Goal: Ask a question: Seek information or help from site administrators or community

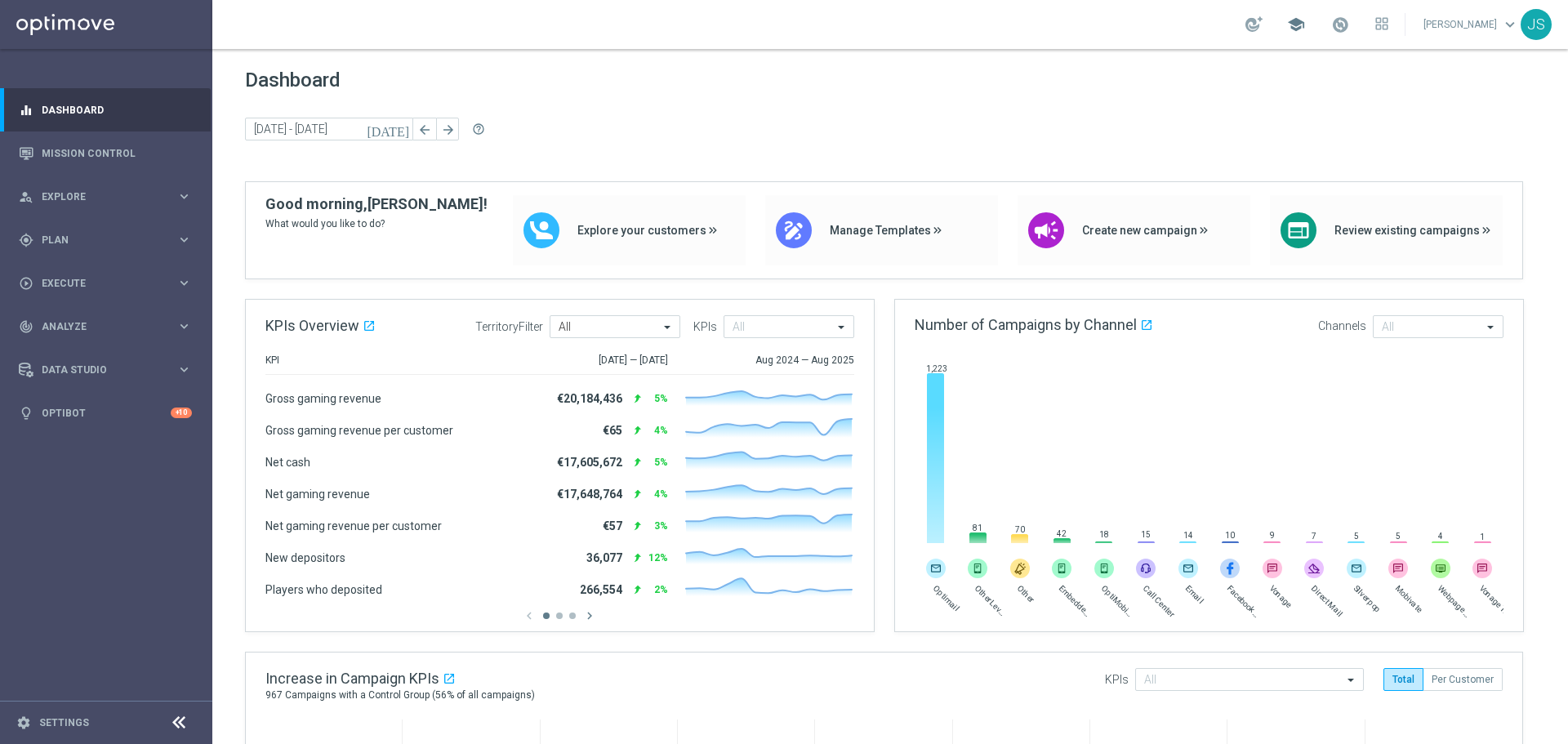
click at [1287, 24] on span "school" at bounding box center [1296, 24] width 18 height 18
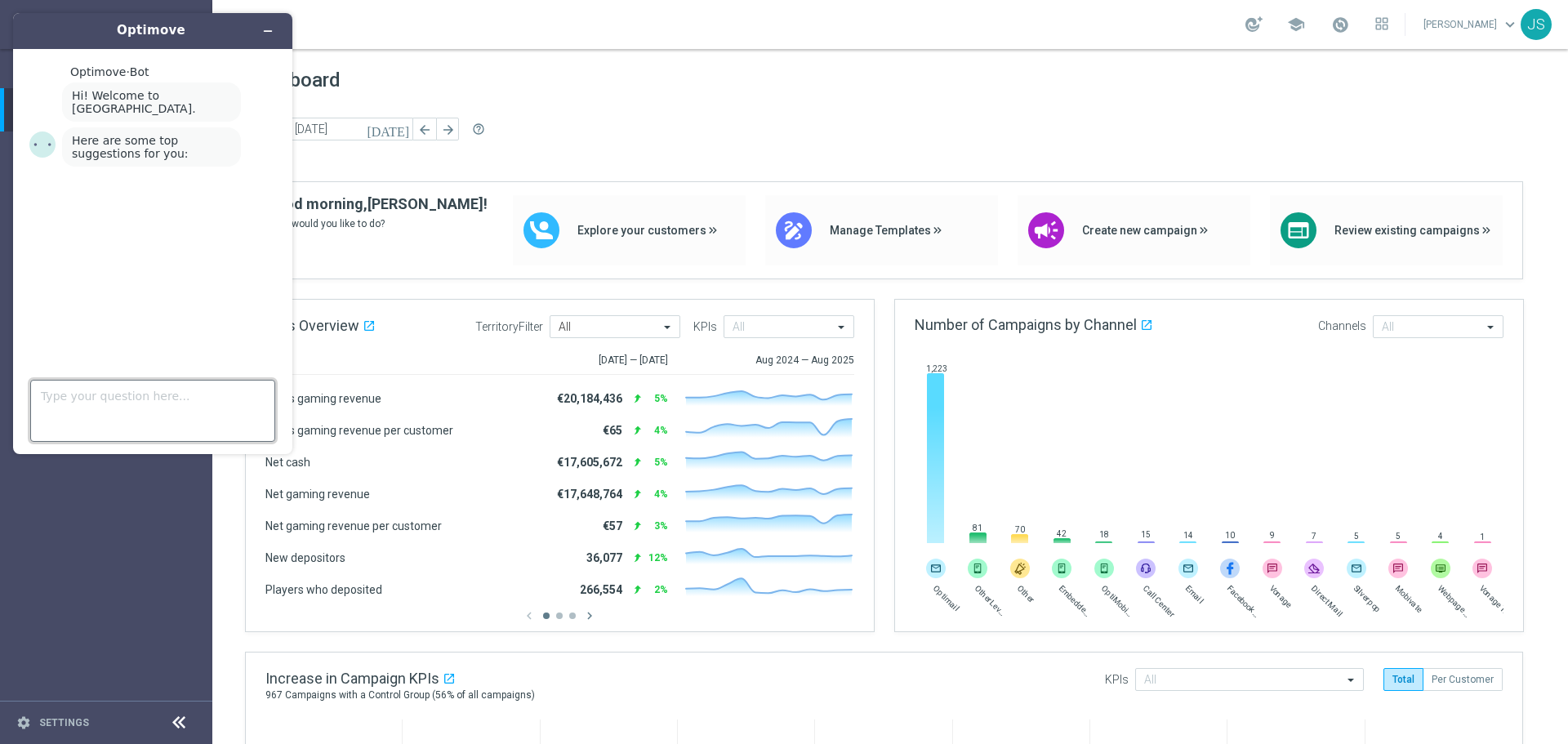
click at [158, 406] on textarea "Type your question here..." at bounding box center [152, 410] width 245 height 62
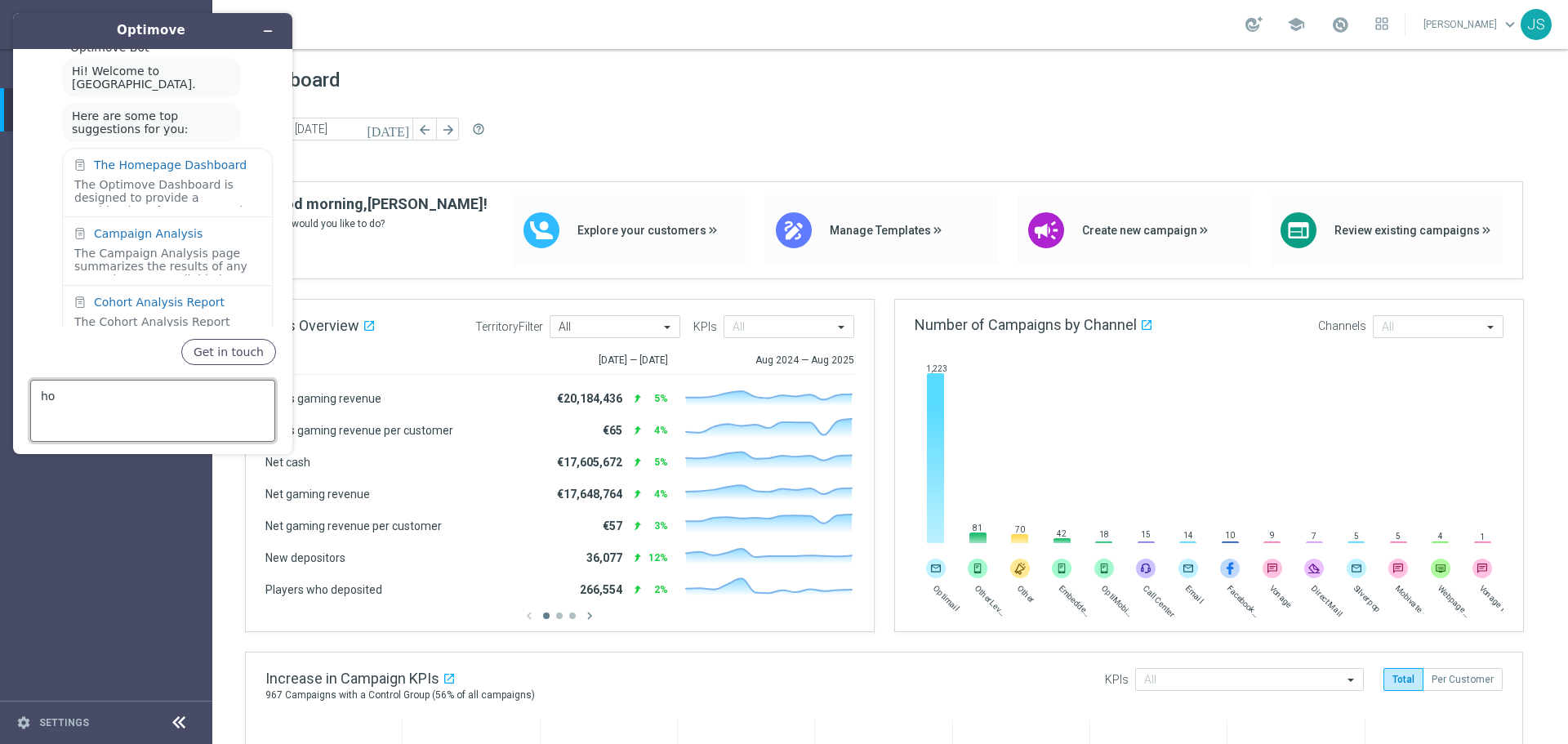
type textarea "h"
type textarea "can i load in a single customer"
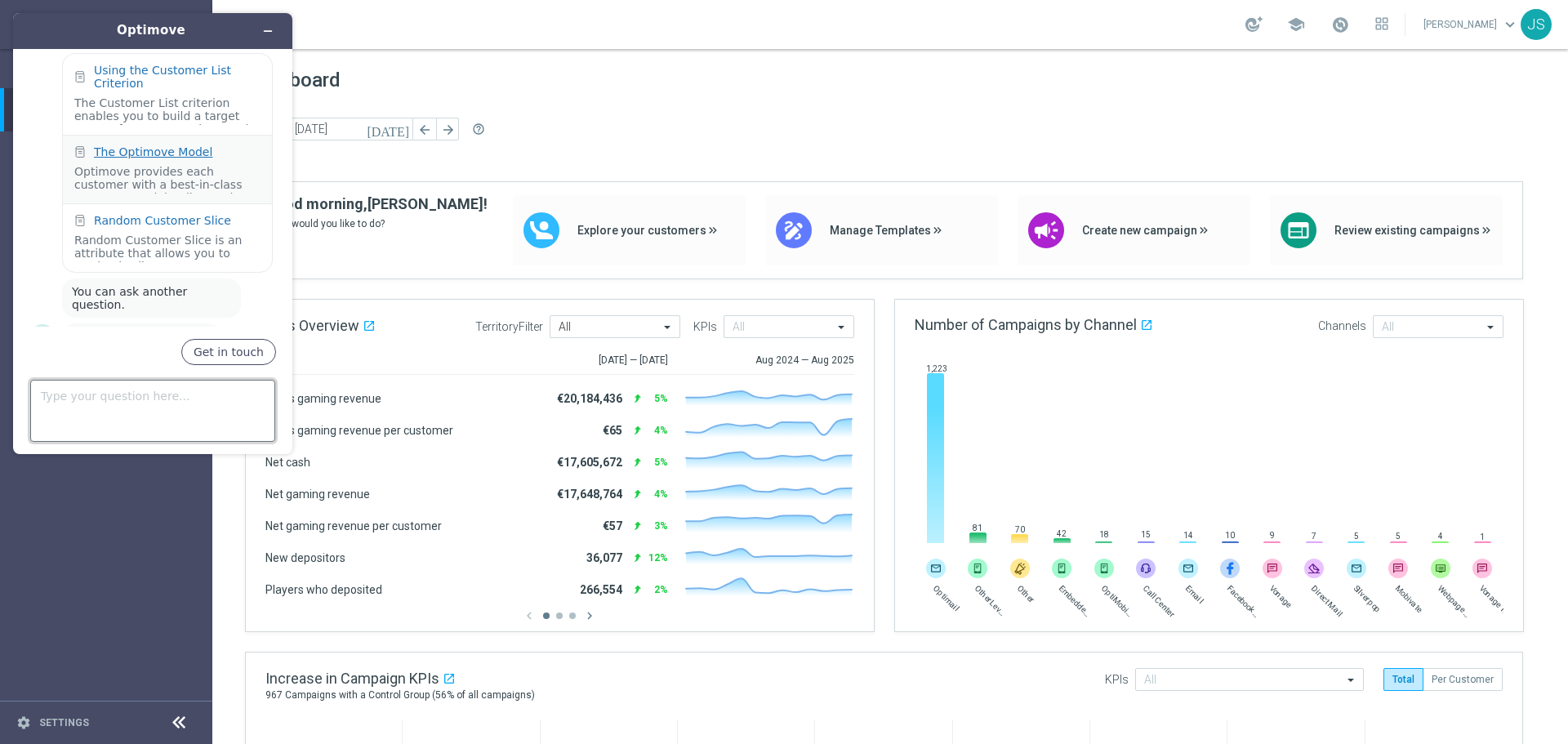
scroll to position [462, 0]
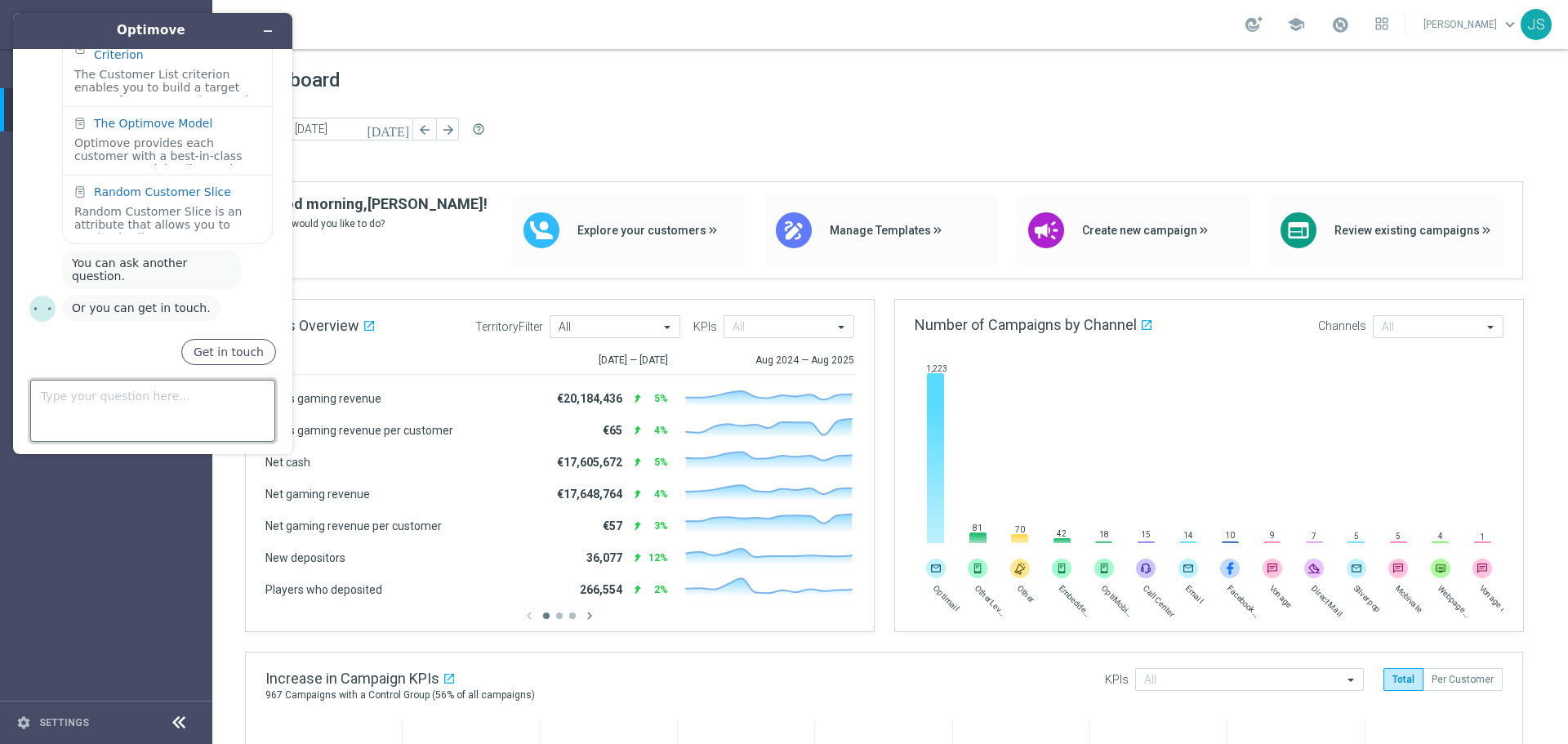
click at [177, 413] on textarea "Type your question here..." at bounding box center [152, 410] width 245 height 62
type textarea "i need to manually upload a customer"
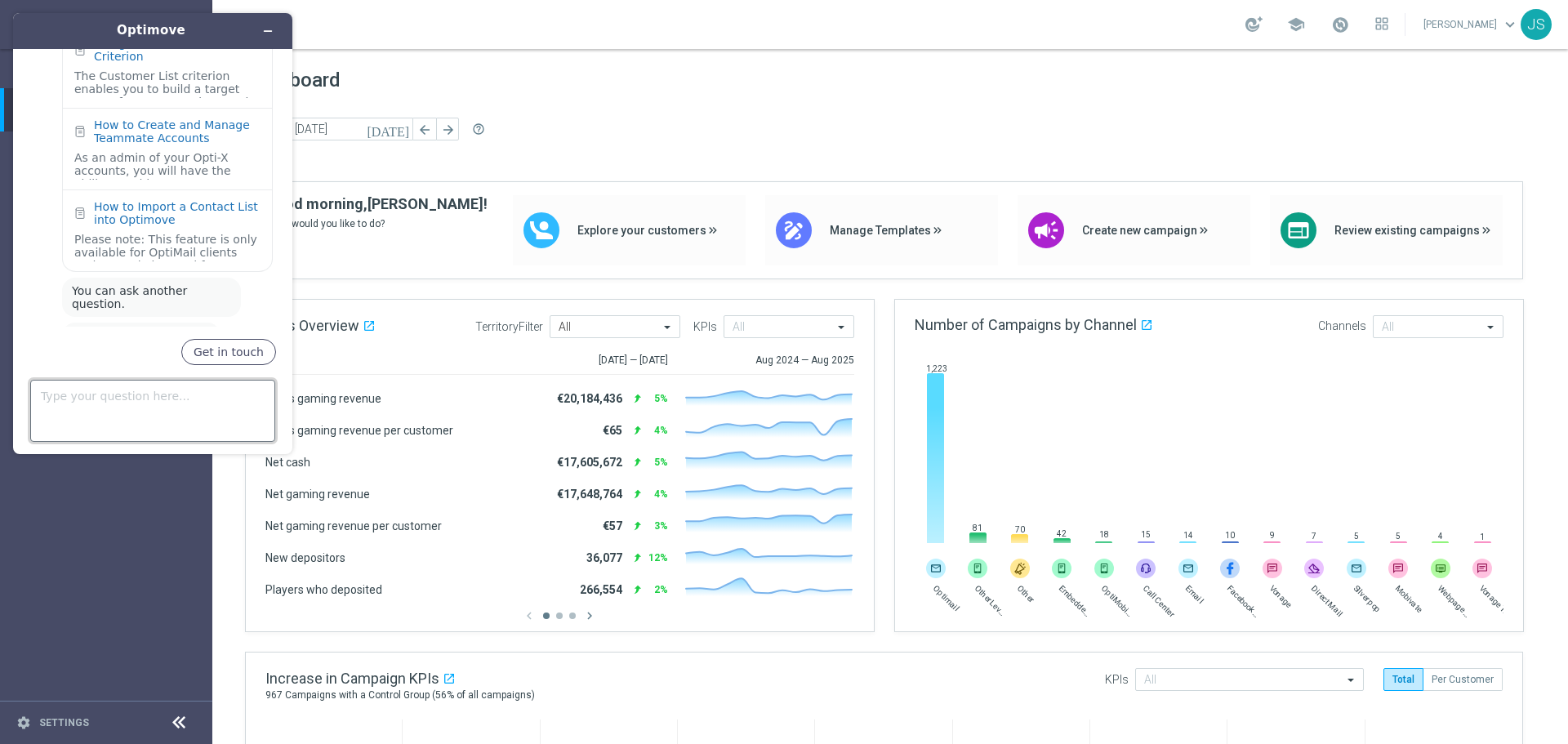
scroll to position [909, 0]
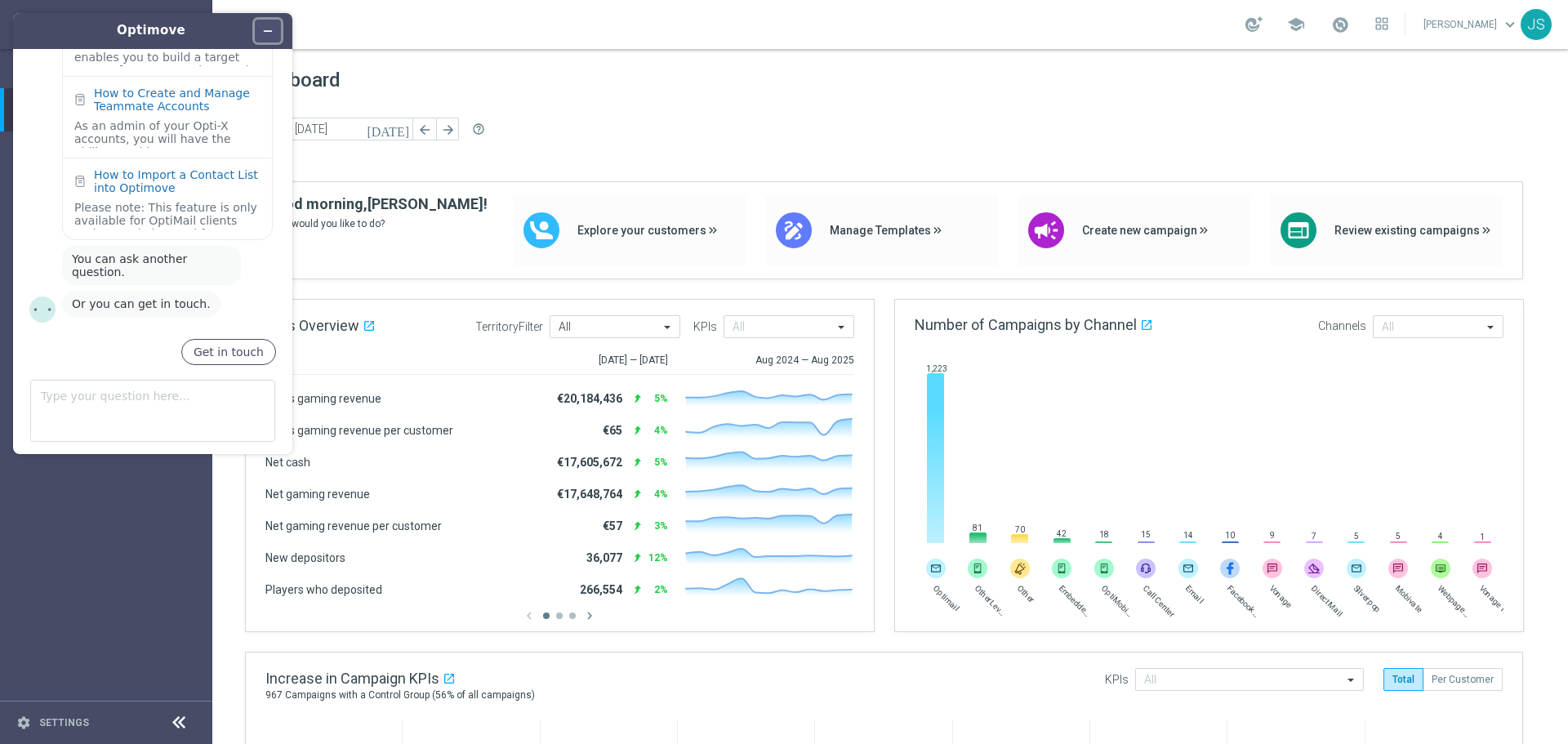
click at [269, 25] on icon "Minimize widget" at bounding box center [268, 30] width 11 height 11
